Goal: Check status: Check status

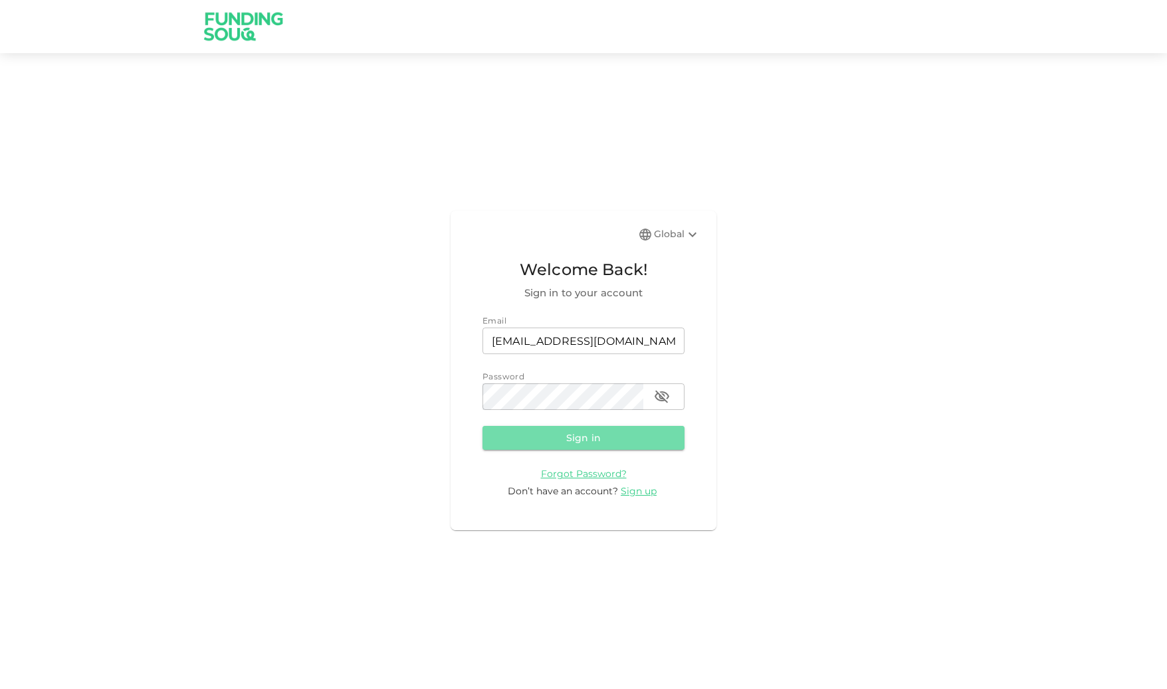
click at [552, 442] on button "Sign in" at bounding box center [584, 438] width 202 height 24
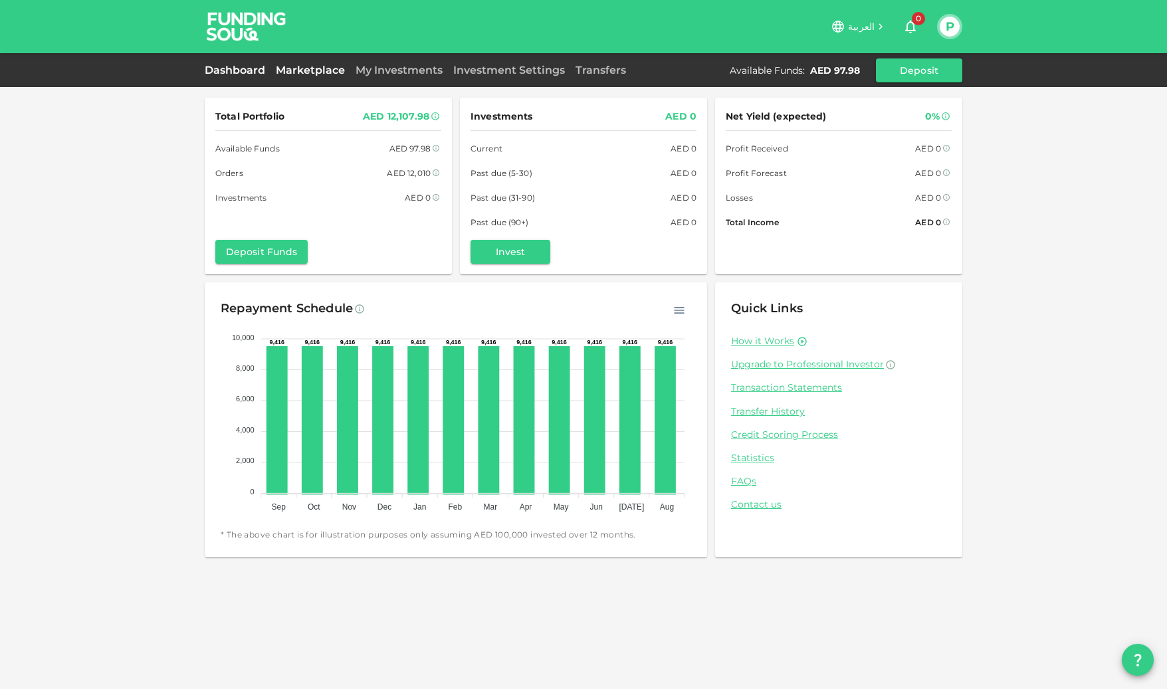
click at [332, 68] on link "Marketplace" at bounding box center [311, 70] width 80 height 13
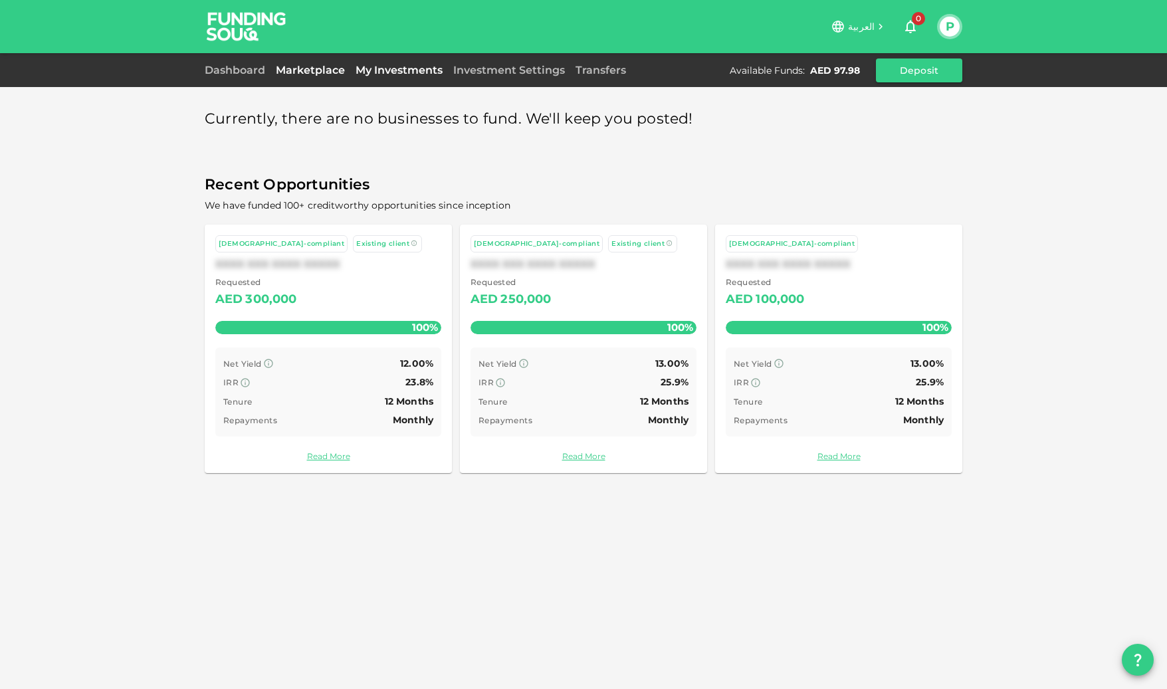
click at [401, 66] on link "My Investments" at bounding box center [399, 70] width 98 height 13
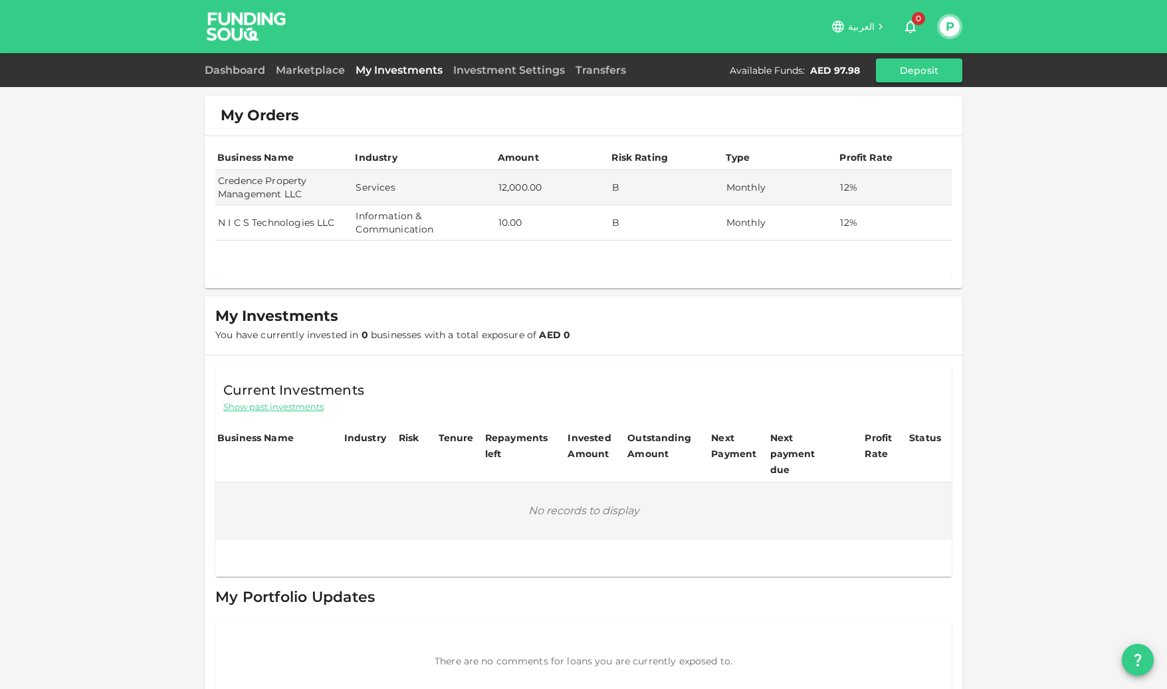
click at [334, 217] on td "N I C S Technologies LLC" at bounding box center [284, 222] width 138 height 35
click at [233, 70] on link "Dashboard" at bounding box center [238, 70] width 66 height 13
